Goal: Find specific page/section: Find specific page/section

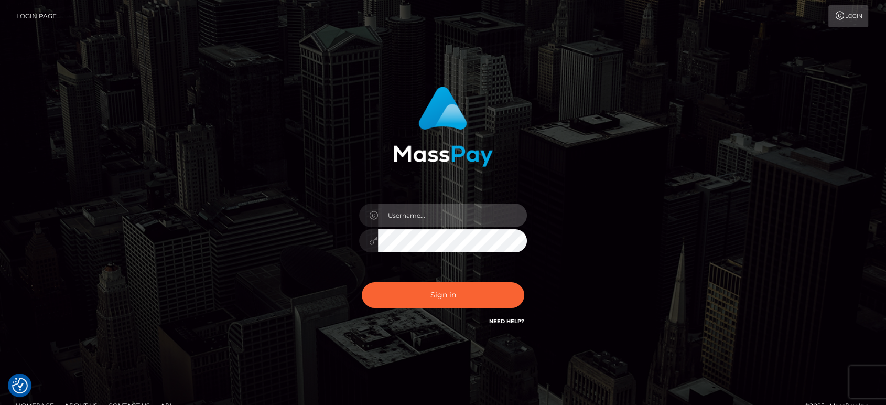
click at [425, 224] on input "text" at bounding box center [452, 215] width 149 height 24
paste input "Glenn.B2"
type input "Glenn.B2"
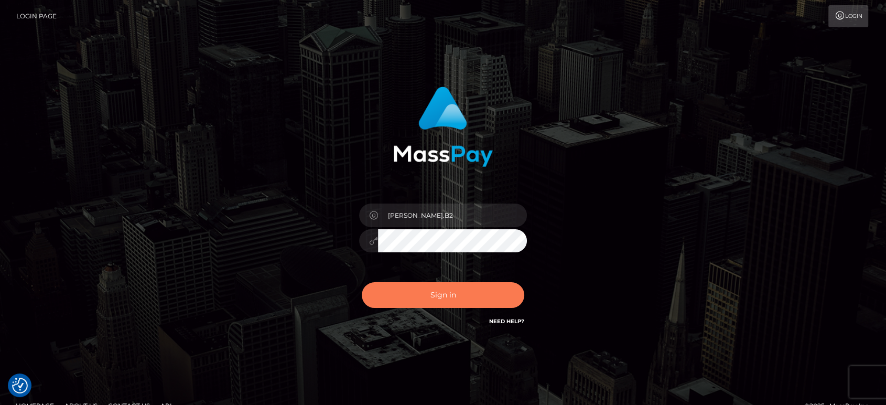
click at [473, 296] on button "Sign in" at bounding box center [443, 295] width 163 height 26
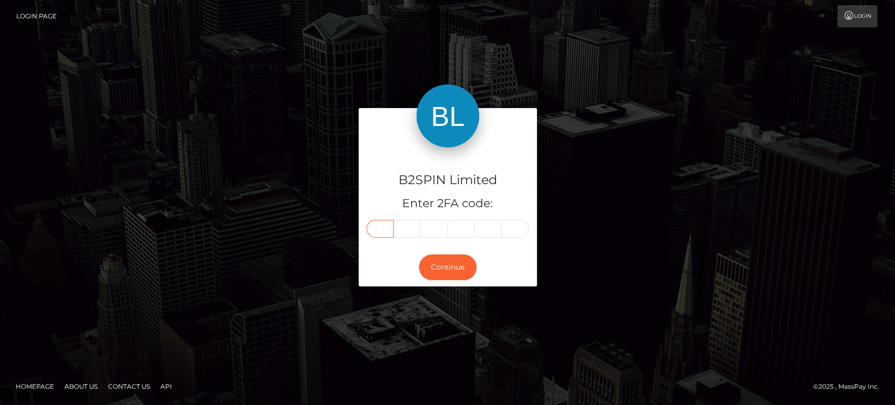
click at [376, 223] on input "text" at bounding box center [379, 229] width 27 height 18
paste input "4"
type input "4"
type input "9"
type input "0"
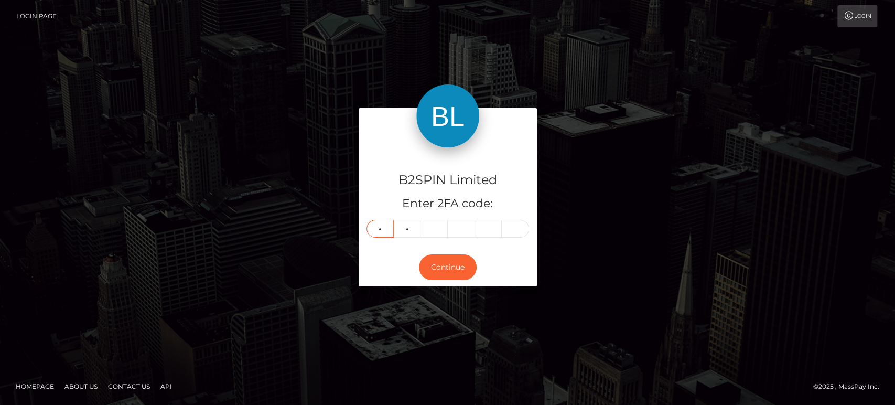
type input "5"
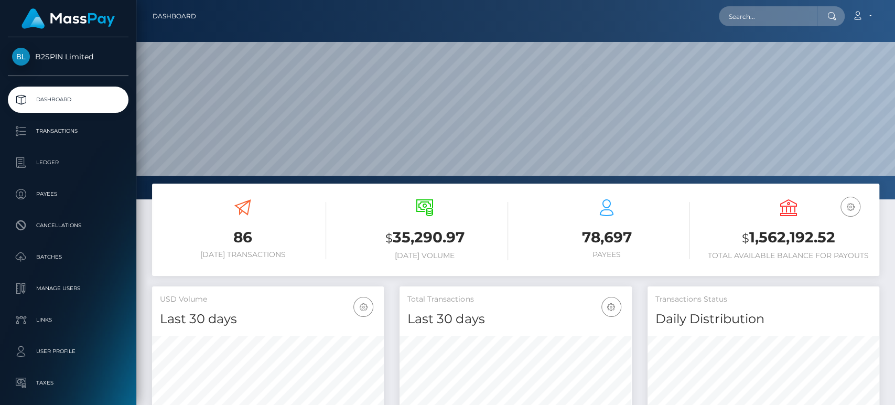
scroll to position [185, 232]
click at [755, 19] on input "text" at bounding box center [768, 16] width 99 height 20
paste input "3153303"
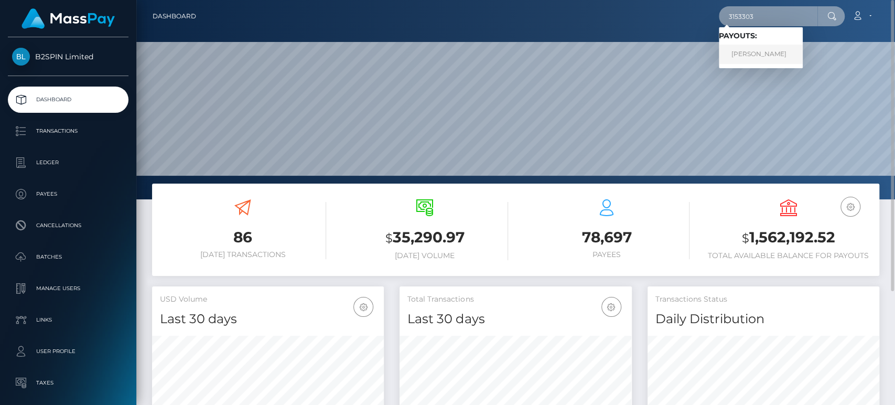
type input "3153303"
click at [771, 58] on link "[PERSON_NAME]" at bounding box center [761, 54] width 84 height 19
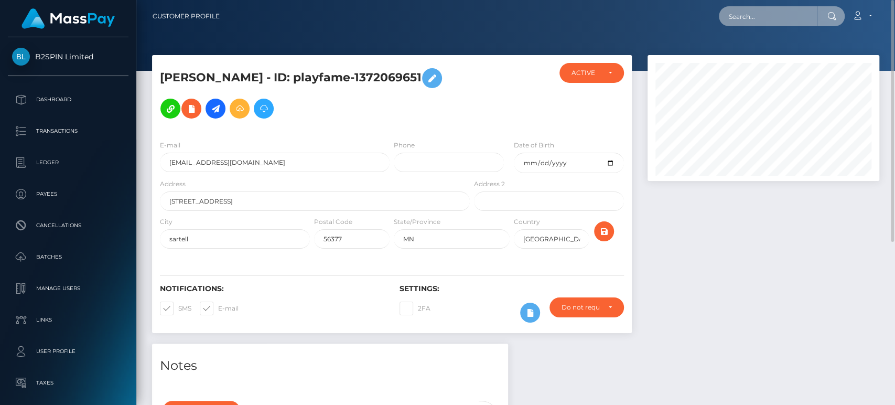
click at [754, 20] on input "text" at bounding box center [768, 16] width 99 height 20
paste input "3153303"
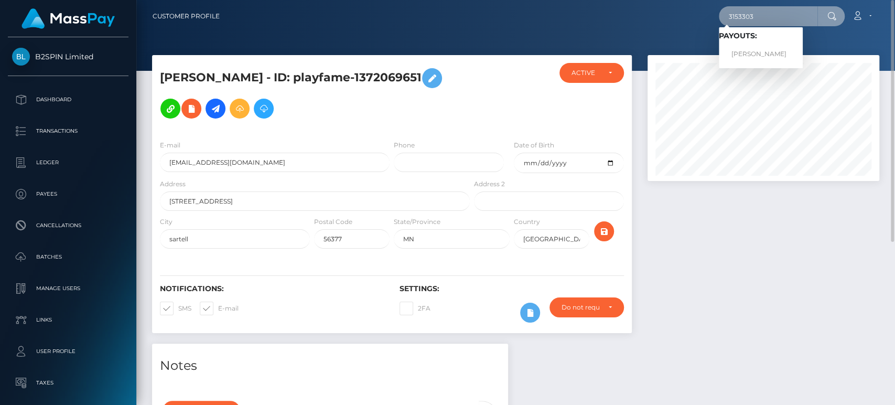
type input "3153303"
click at [770, 251] on div at bounding box center [763, 199] width 247 height 288
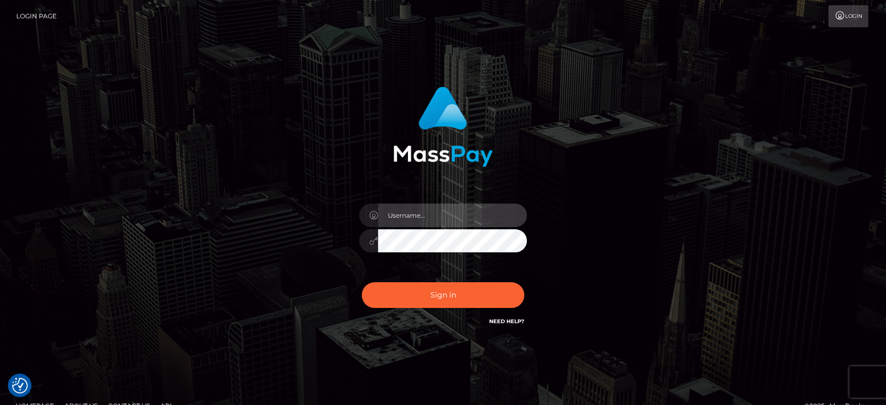
click at [424, 219] on input "text" at bounding box center [452, 215] width 149 height 24
paste input "Glenn.B2"
type input "Glenn.B2"
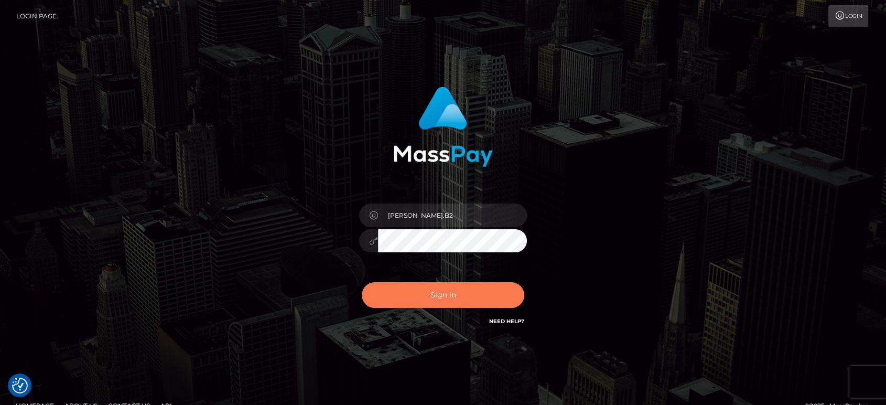
click at [453, 288] on button "Sign in" at bounding box center [443, 295] width 163 height 26
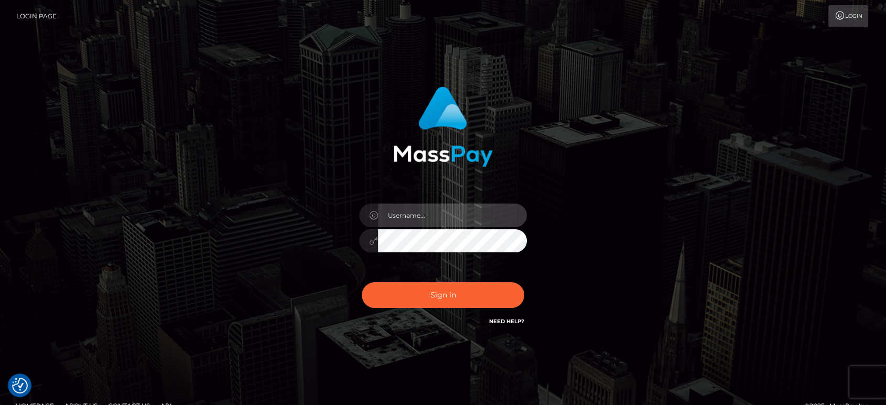
drag, startPoint x: 454, startPoint y: 223, endPoint x: 536, endPoint y: 215, distance: 82.7
click at [454, 223] on input "text" at bounding box center [452, 215] width 149 height 24
paste input "Glenn.B2"
type input "Glenn.B2"
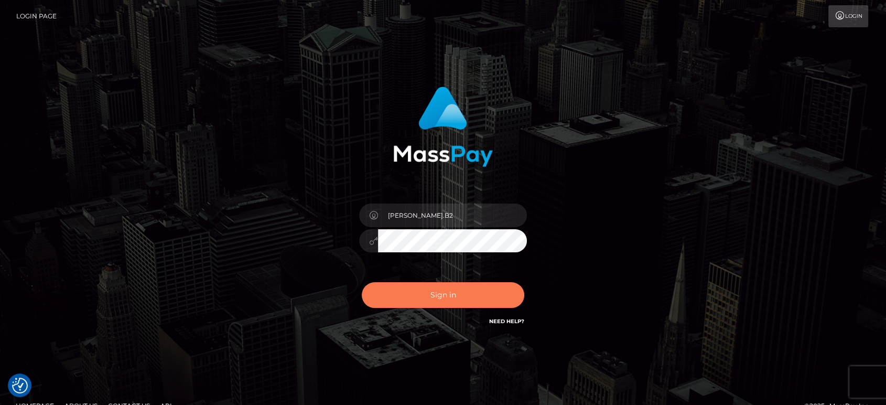
click at [459, 294] on button "Sign in" at bounding box center [443, 295] width 163 height 26
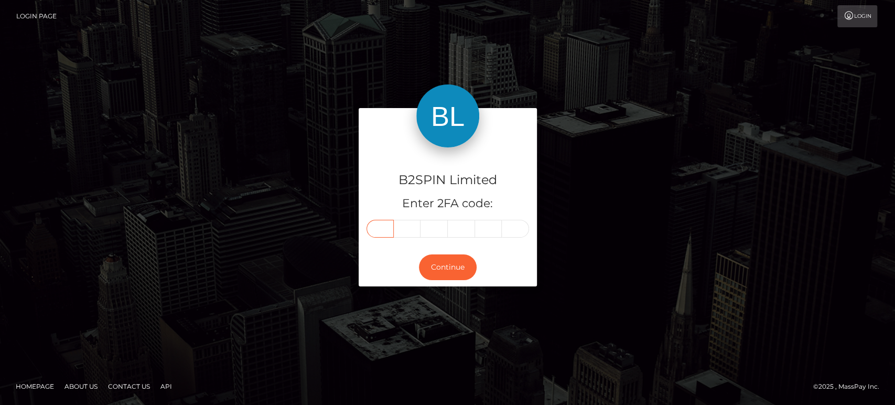
click at [388, 226] on input "text" at bounding box center [379, 229] width 27 height 18
paste input "4"
type input "4"
type input "1"
type input "2"
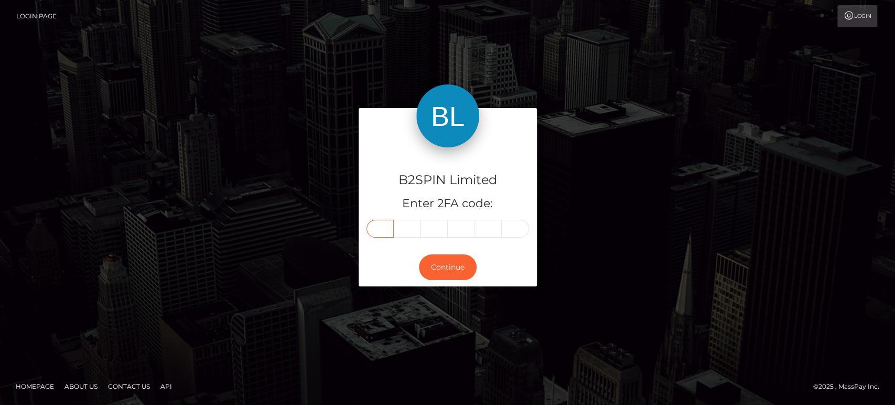
type input "7"
type input "6"
type input "8"
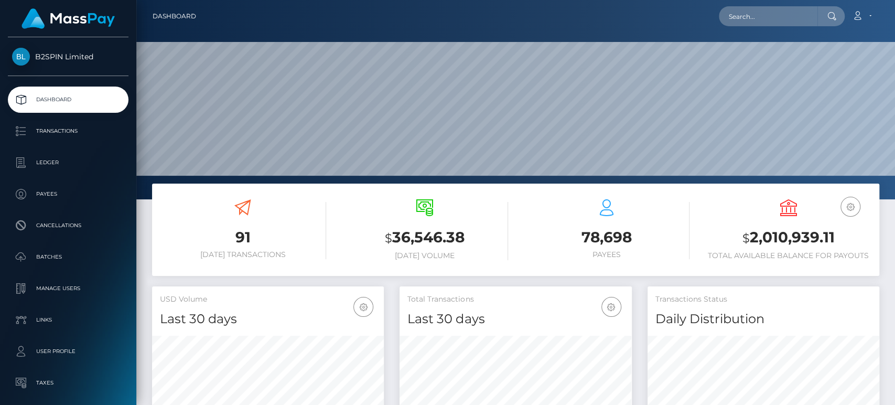
scroll to position [185, 232]
click at [755, 20] on input "text" at bounding box center [768, 16] width 99 height 20
paste input "3172369"
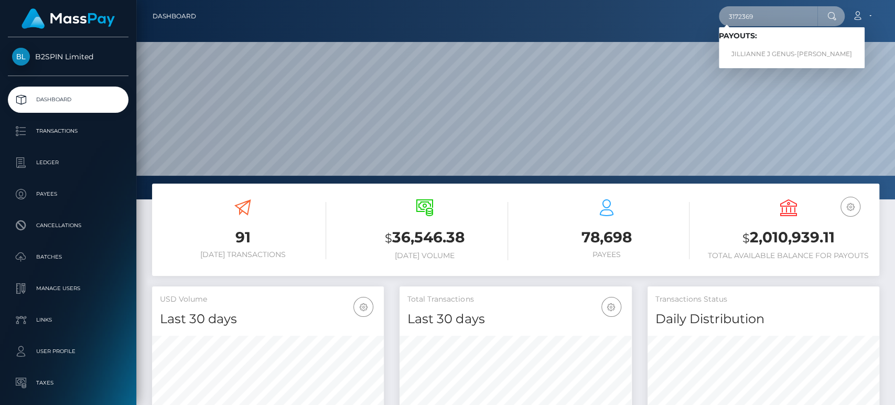
type input "3172369"
click at [760, 51] on link "JILLIANNE J GENUS-LEACH" at bounding box center [792, 54] width 146 height 19
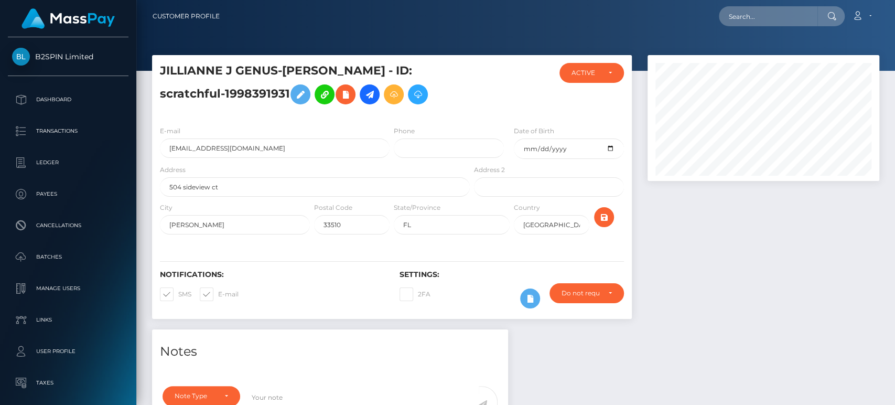
scroll to position [126, 232]
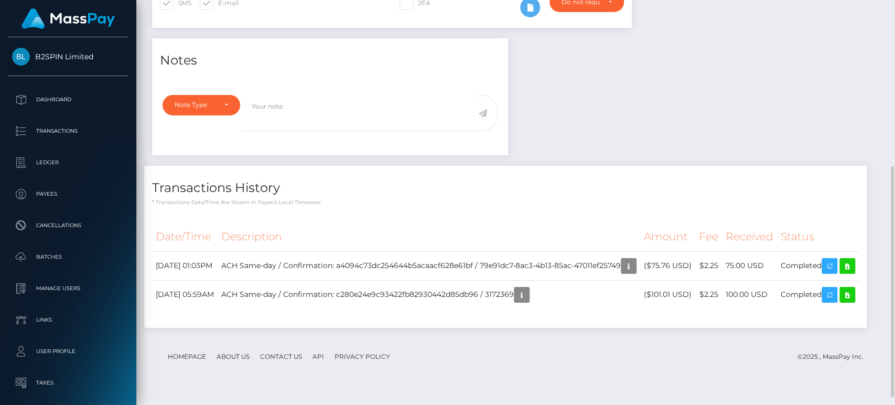
click at [667, 136] on div "Notes Note Type Compliance Clear Compliance General Note Type" at bounding box center [515, 188] width 743 height 300
drag, startPoint x: 262, startPoint y: 320, endPoint x: 382, endPoint y: 332, distance: 120.1
click at [348, 309] on td "ACH Same-day / Confirmation: c280e24e9c93422fb82930442d85db96 / 3172369" at bounding box center [429, 294] width 423 height 29
click at [382, 309] on td "ACH Same-day / Confirmation: c280e24e9c93422fb82930442d85db96 / 3172369" at bounding box center [429, 294] width 423 height 29
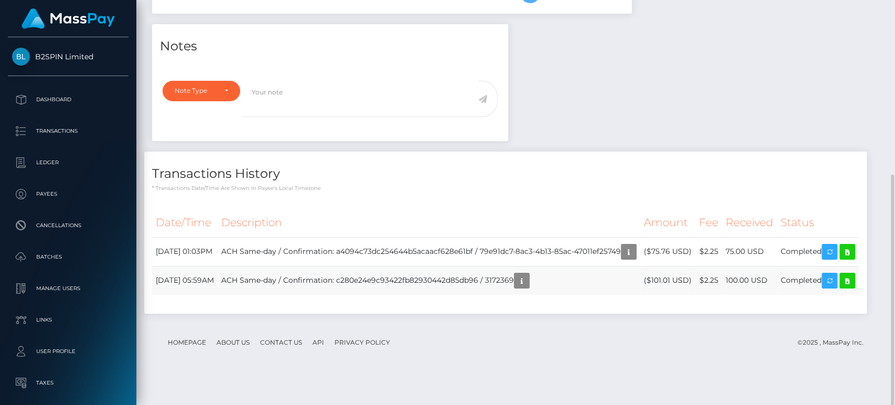
click at [529, 295] on td "ACH Same-day / Confirmation: c280e24e9c93422fb82930442d85db96 / 3172369" at bounding box center [429, 280] width 423 height 29
copy td "3172369"
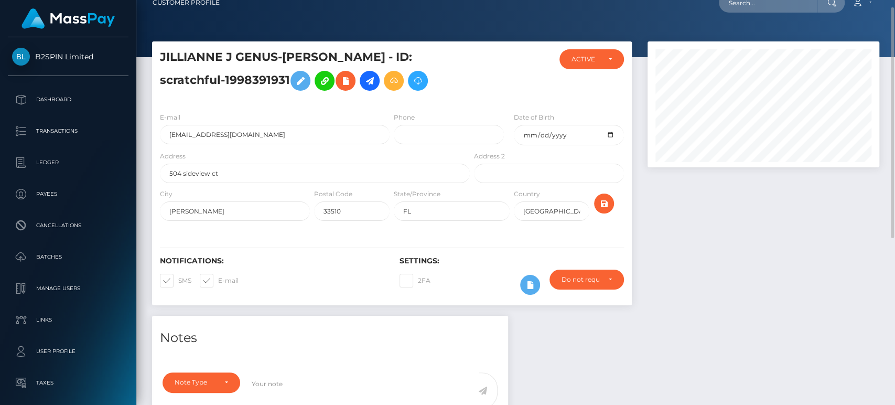
scroll to position [0, 0]
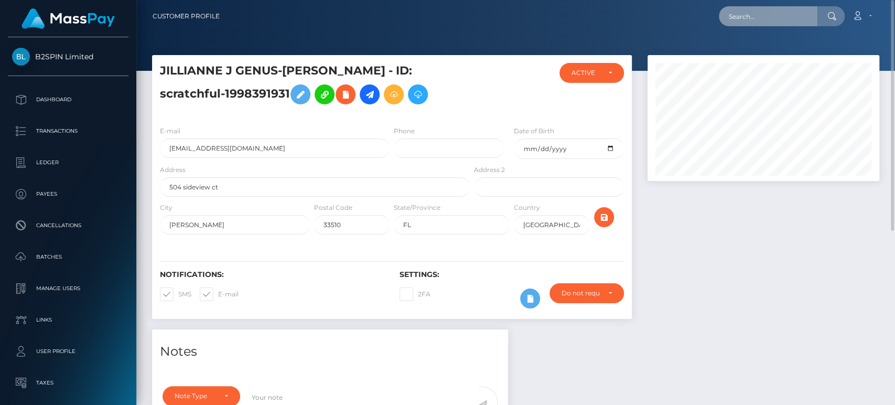
click at [751, 20] on input "text" at bounding box center [768, 16] width 99 height 20
paste input "3171959"
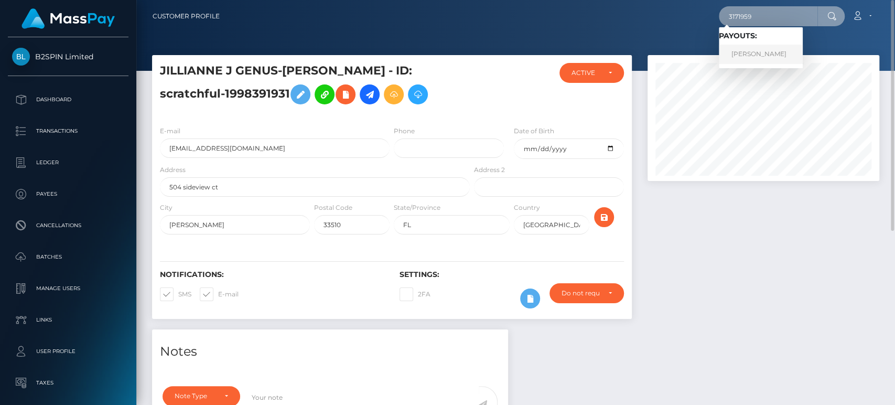
type input "3171959"
click at [762, 50] on link "KEITH ALLEN ROSSITER" at bounding box center [761, 54] width 84 height 19
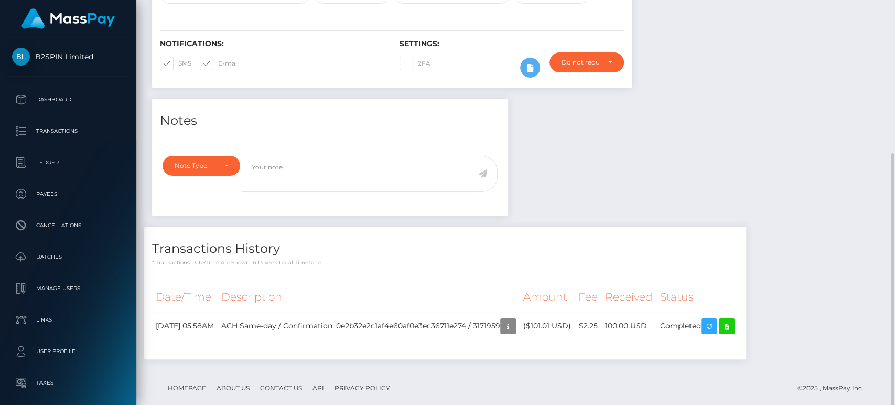
scroll to position [126, 232]
click at [681, 370] on footer "Homepage About Us Contact Us API Privacy Policy © 2025 , MassPay Inc." at bounding box center [515, 388] width 727 height 37
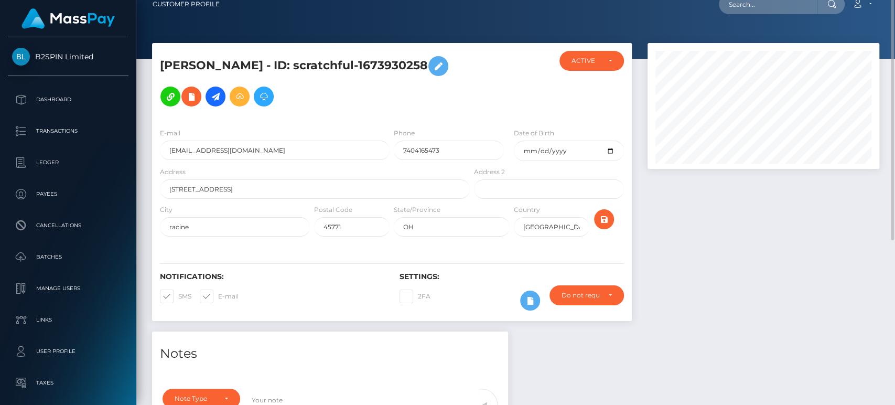
scroll to position [0, 0]
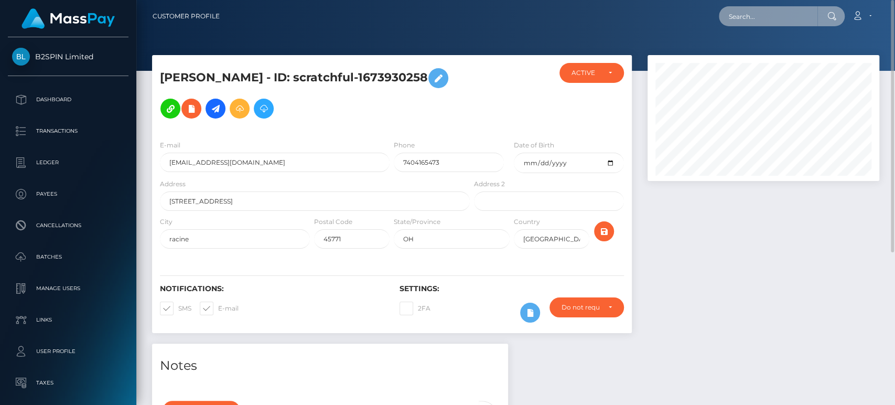
click at [739, 22] on input "text" at bounding box center [768, 16] width 99 height 20
paste input "3172614"
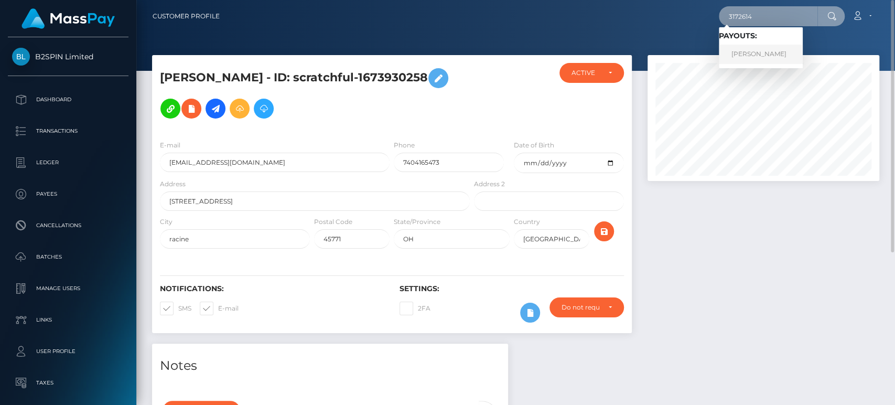
type input "3172614"
click at [759, 56] on link "PAIGE GALLAGHER MORROW" at bounding box center [761, 54] width 84 height 19
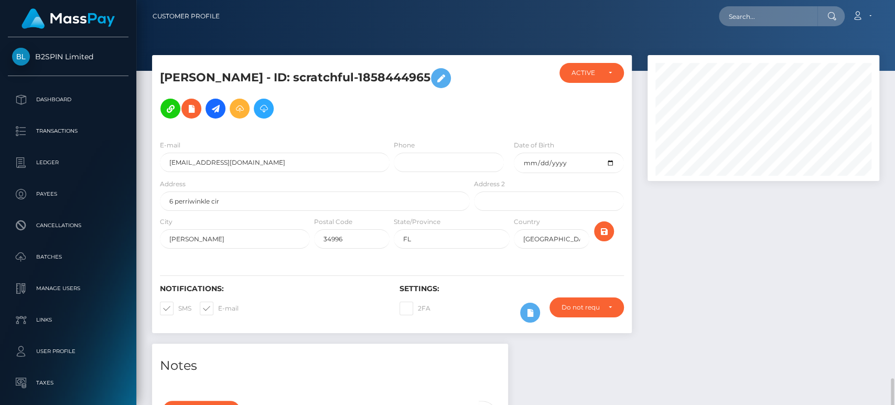
scroll to position [245, 0]
